Goal: Use online tool/utility: Utilize a website feature to perform a specific function

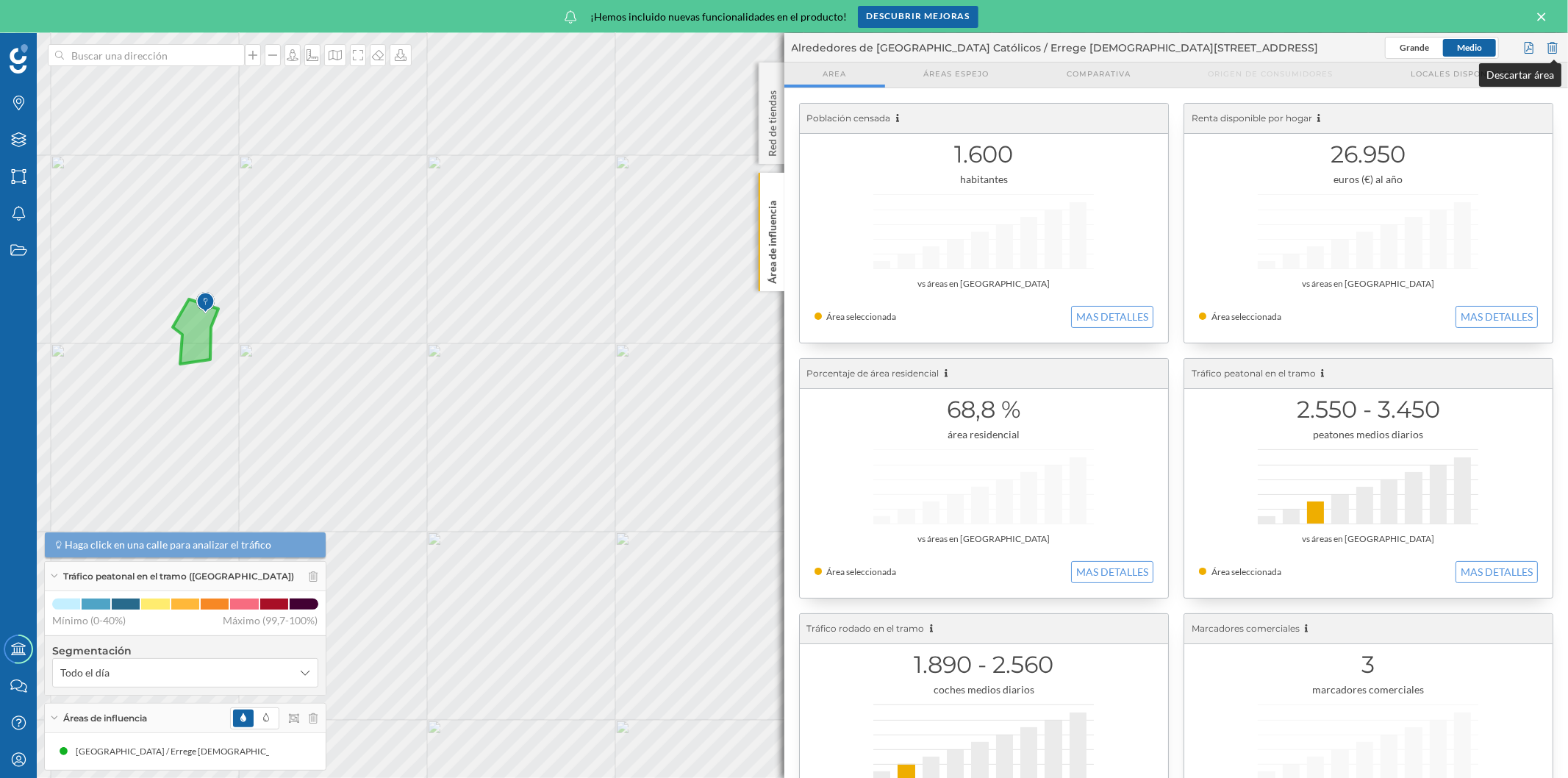
click at [783, 44] on div at bounding box center [1552, 47] width 16 height 22
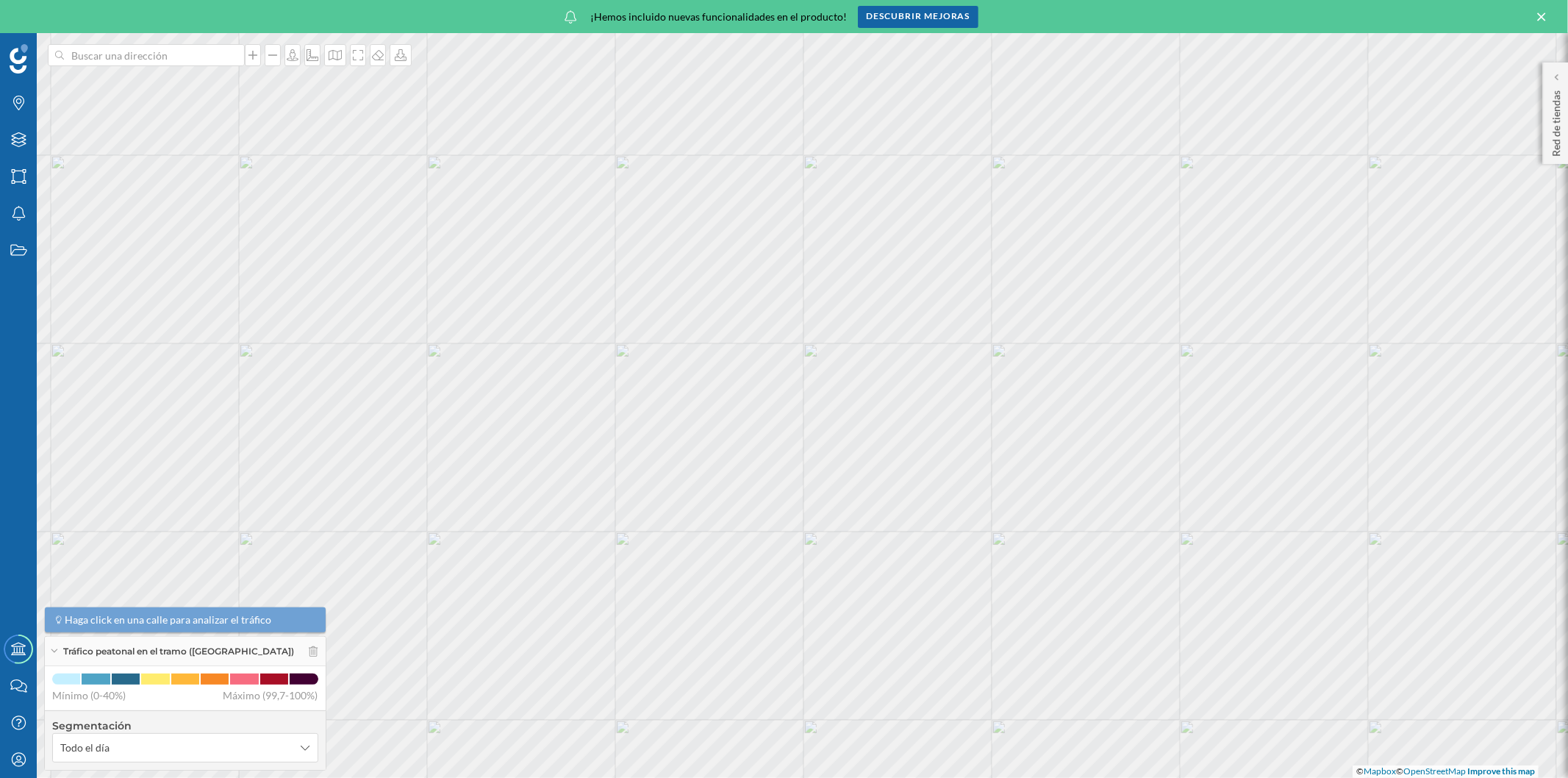
click at [783, 15] on icon at bounding box center [1541, 17] width 16 height 13
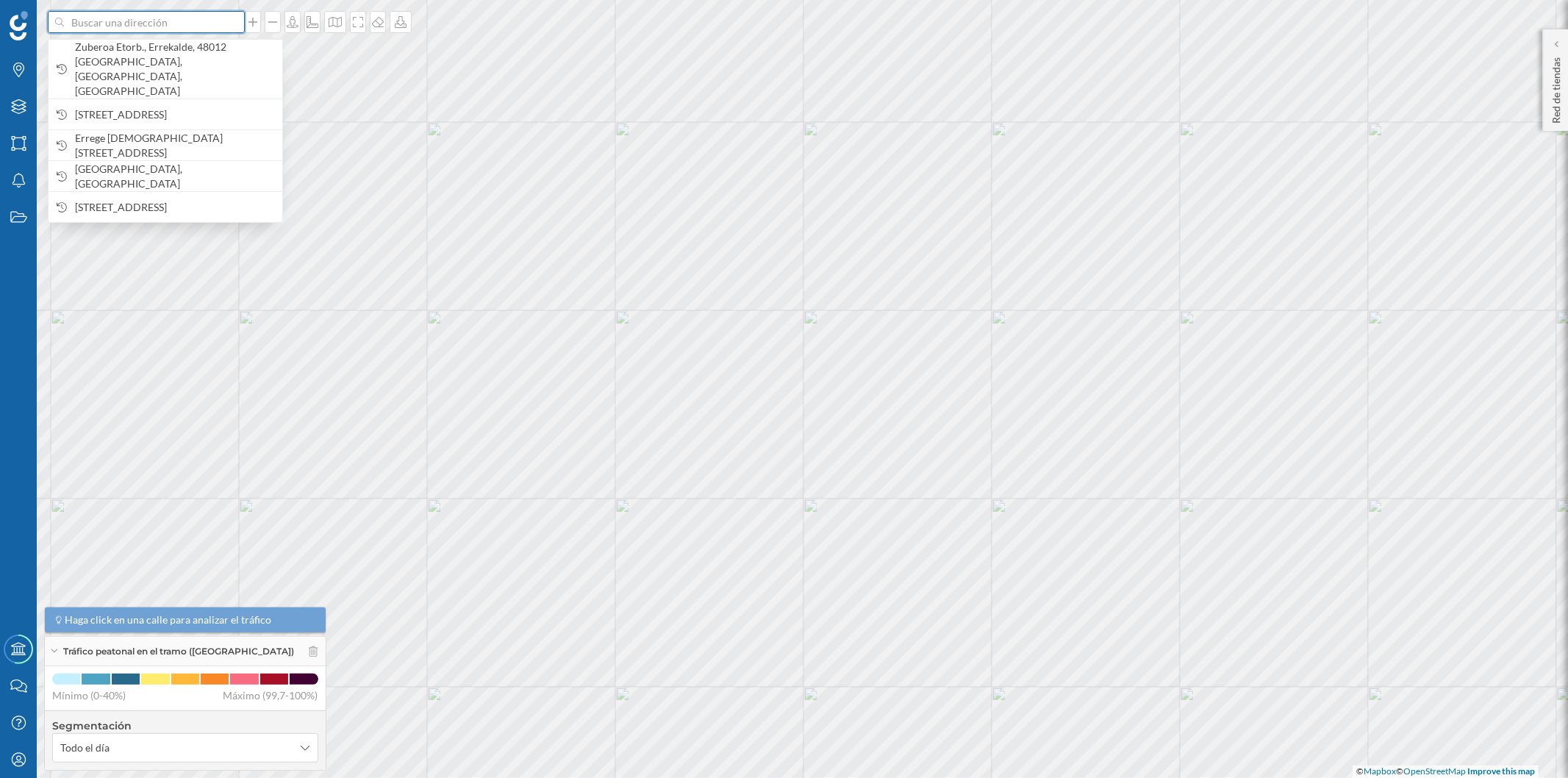
click at [162, 24] on input at bounding box center [146, 21] width 164 height 22
click at [135, 28] on input at bounding box center [146, 21] width 164 height 22
click at [156, 22] on input at bounding box center [146, 21] width 164 height 22
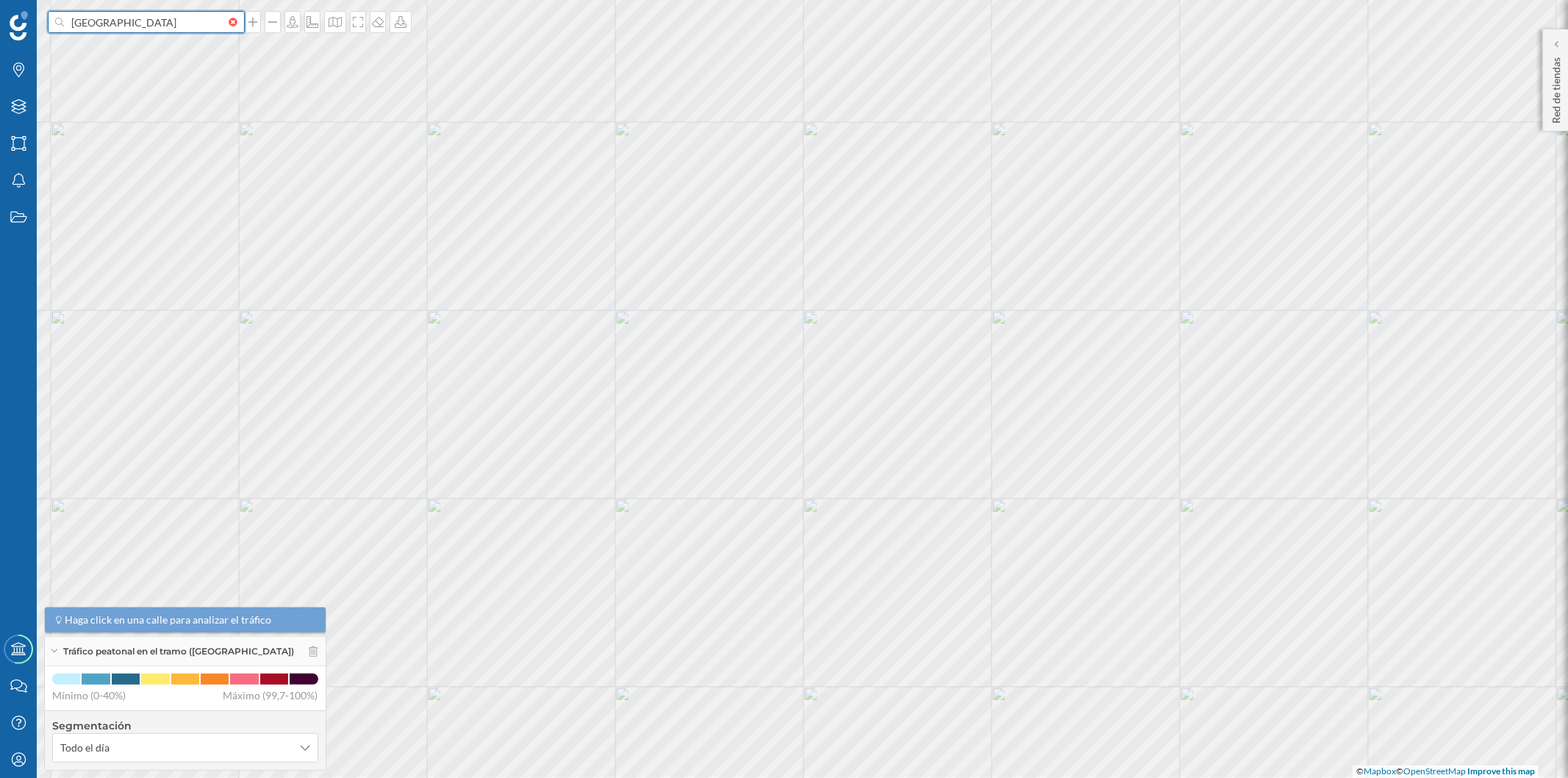
type input "[GEOGRAPHIC_DATA]"
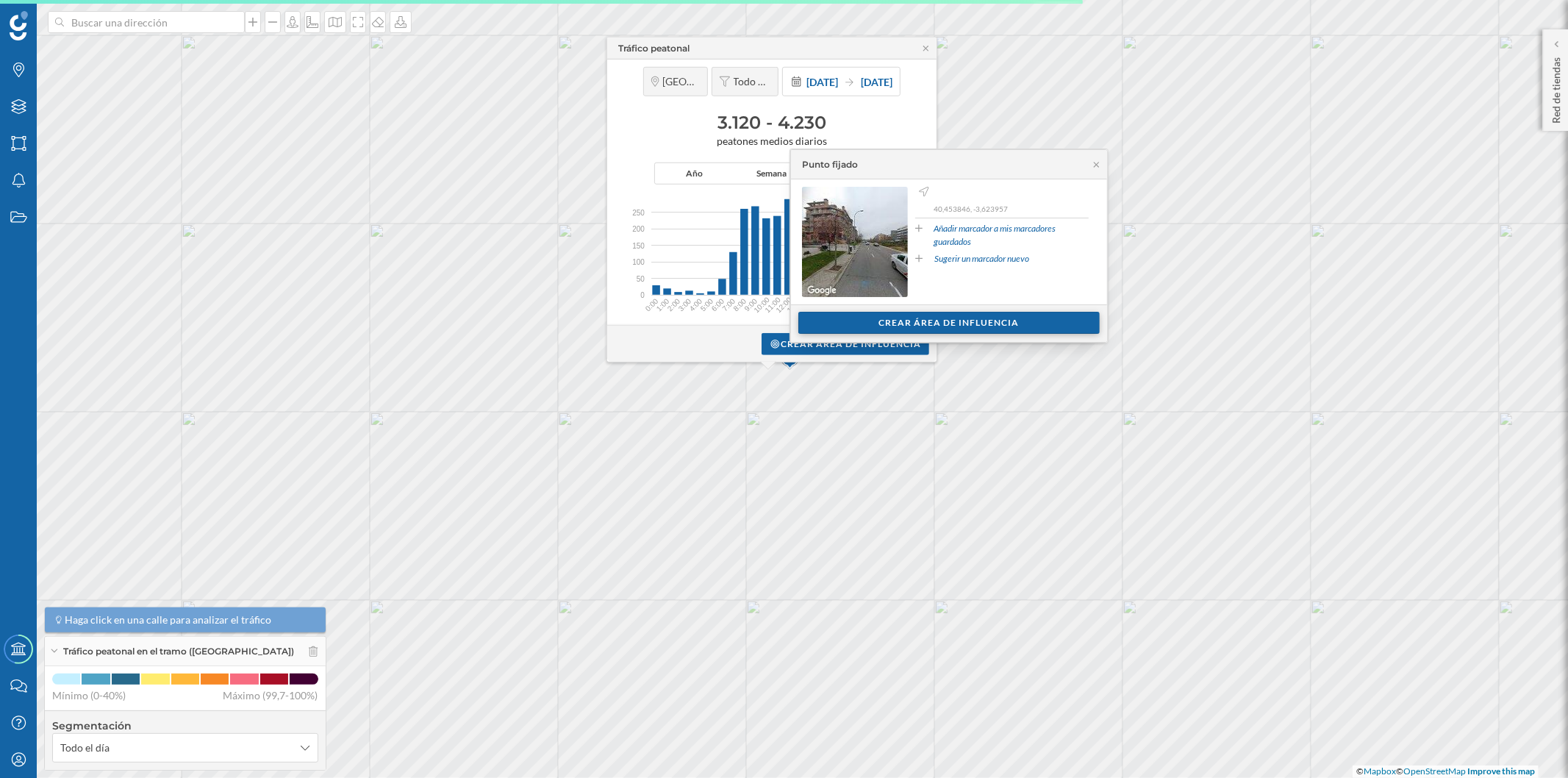
click at [783, 319] on div "Crear área de influencia" at bounding box center [948, 322] width 301 height 22
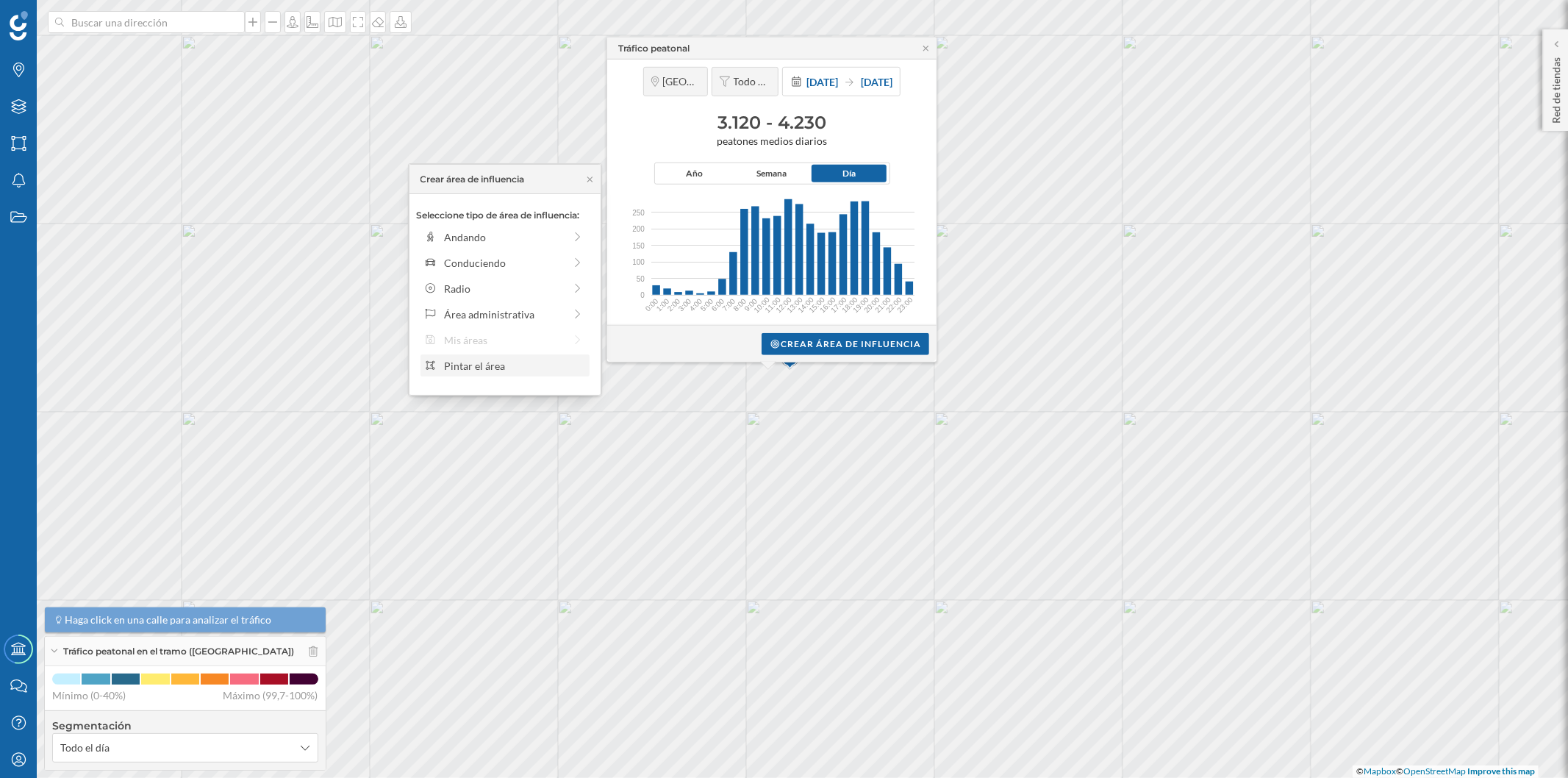
click at [498, 363] on div "Pintar el área" at bounding box center [514, 365] width 140 height 15
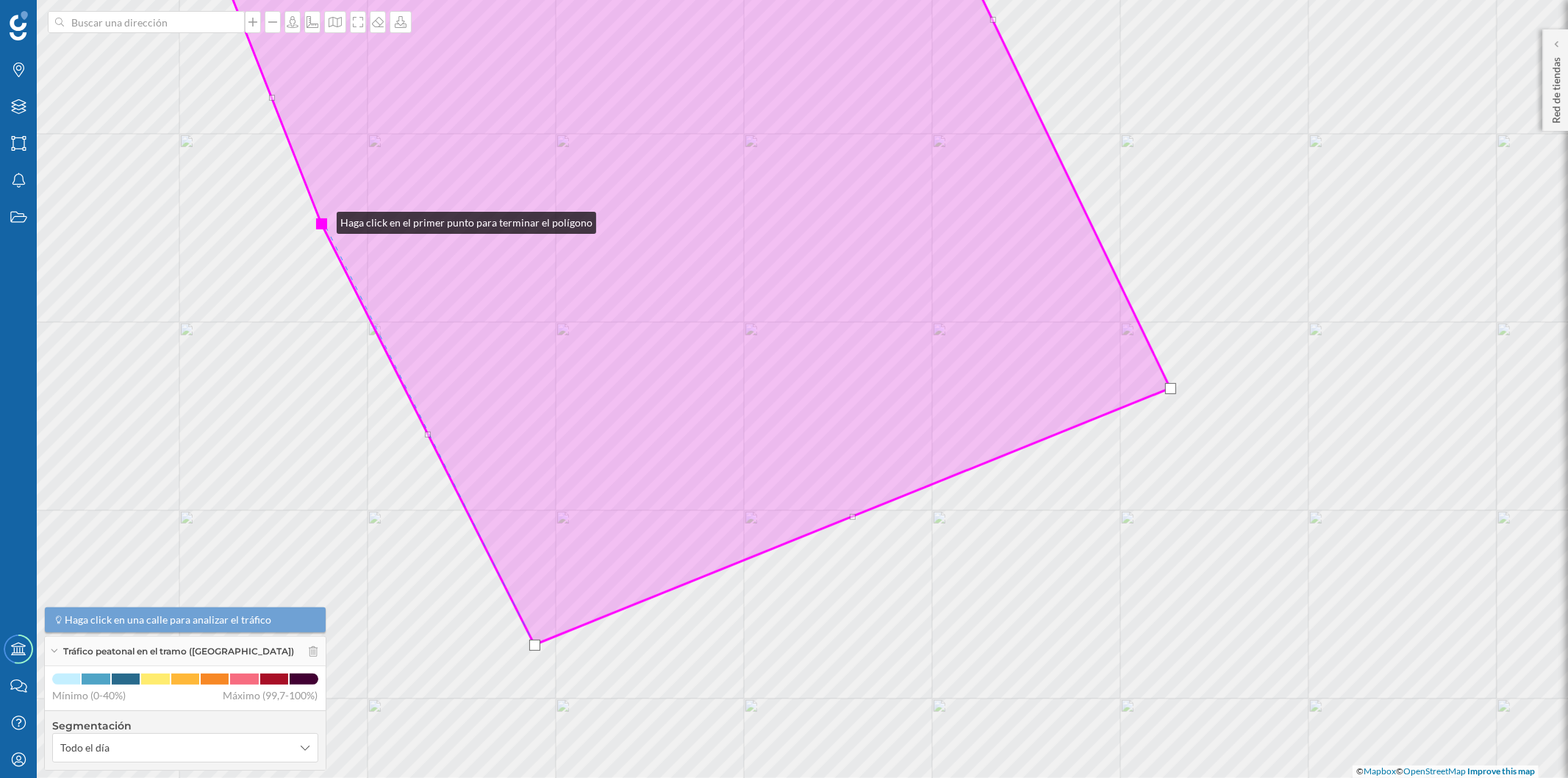
click at [322, 219] on div at bounding box center [321, 224] width 11 height 11
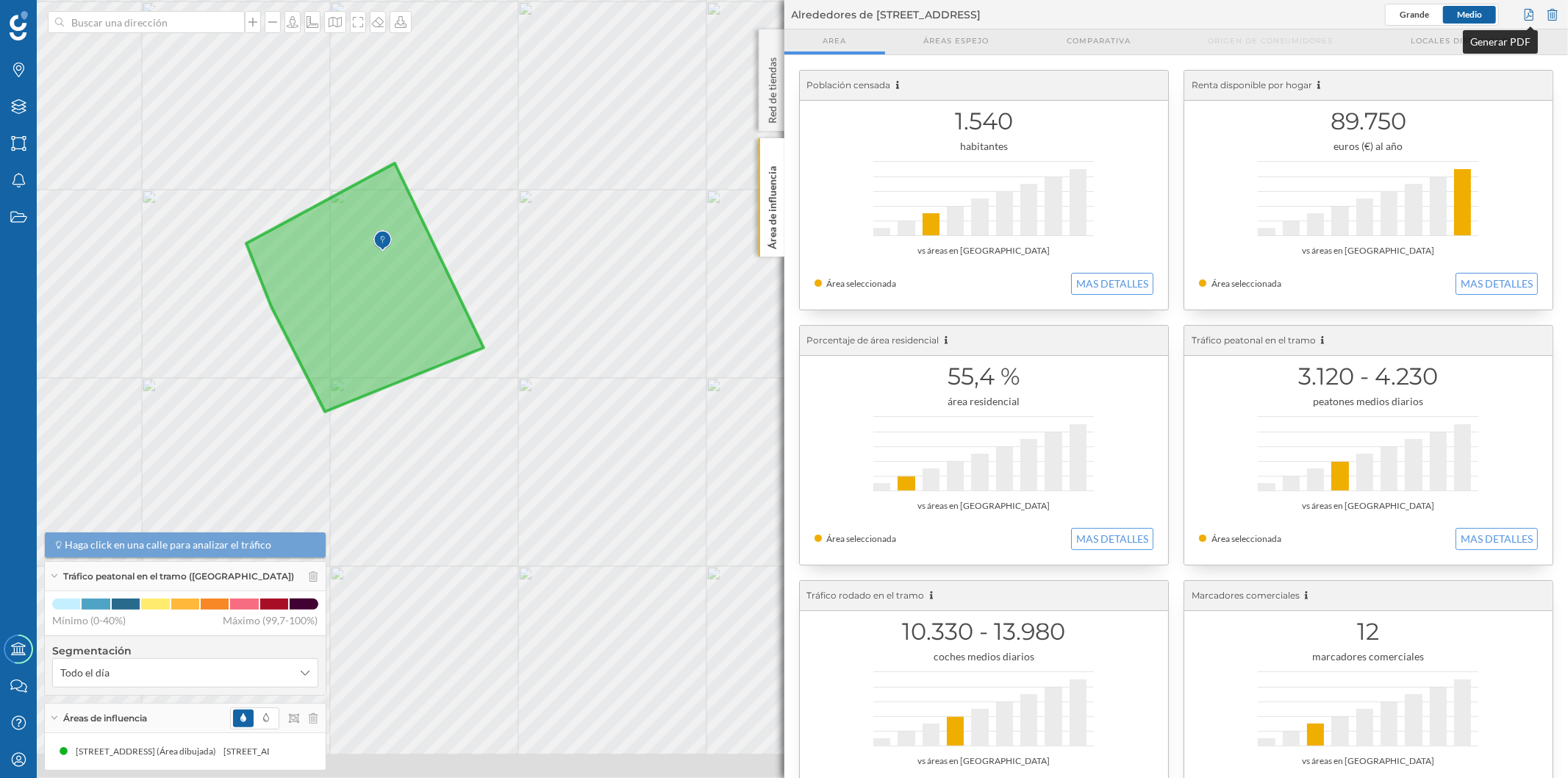
click at [783, 12] on div at bounding box center [1529, 14] width 16 height 22
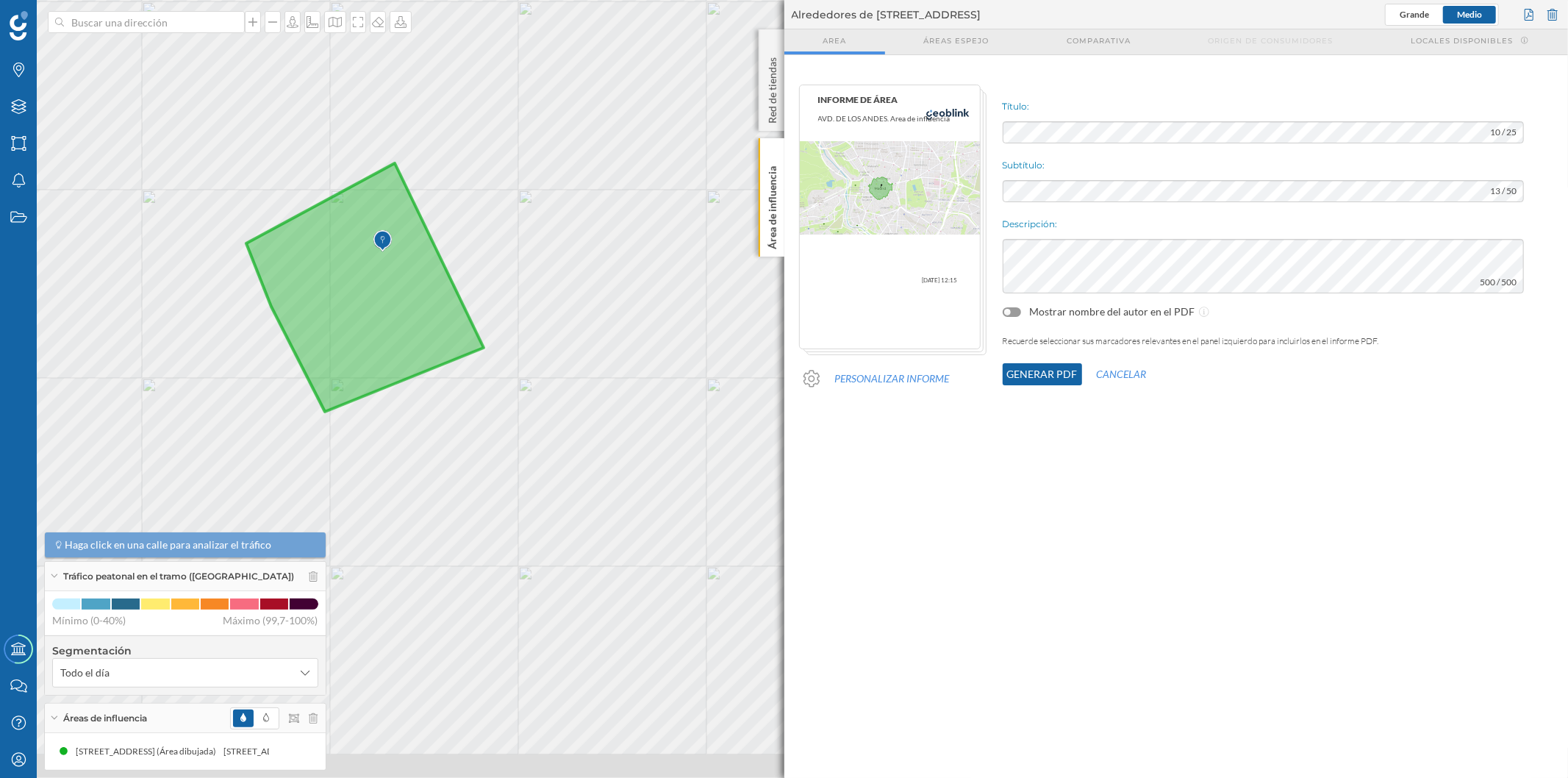
click at [783, 380] on button "Generar PDF" at bounding box center [1041, 374] width 79 height 22
